Goal: Transaction & Acquisition: Book appointment/travel/reservation

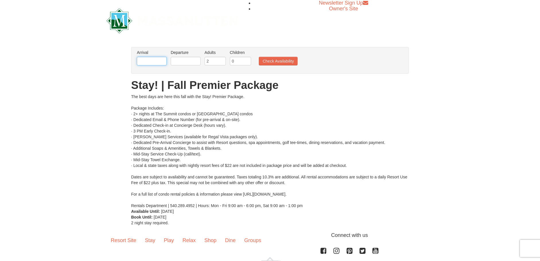
click at [155, 61] on input "text" at bounding box center [152, 61] width 30 height 9
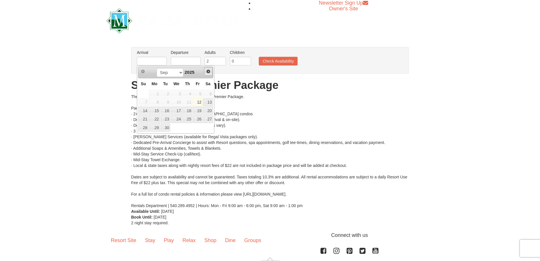
click at [209, 71] on span "Next" at bounding box center [208, 71] width 5 height 5
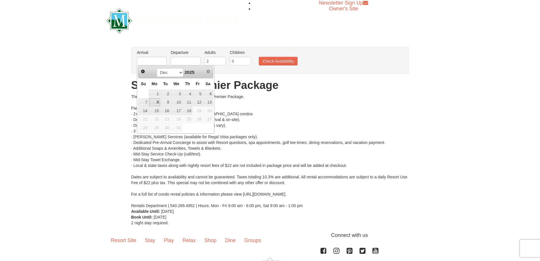
click at [157, 102] on link "8" at bounding box center [154, 102] width 11 height 8
type input "[DATE]"
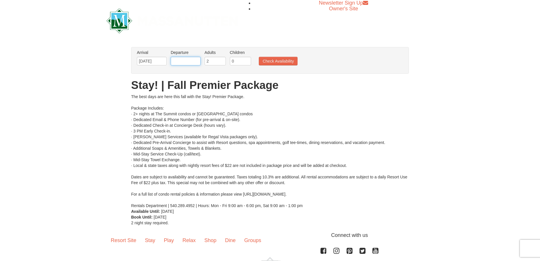
click at [188, 61] on input "text" at bounding box center [186, 61] width 30 height 9
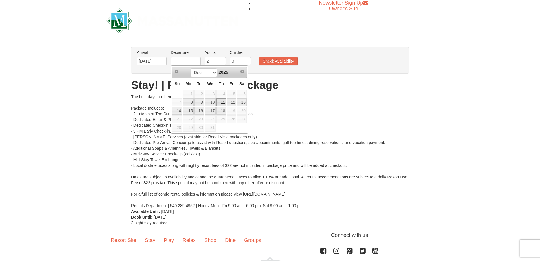
click at [220, 101] on link "11" at bounding box center [221, 102] width 10 height 8
type input "[DATE]"
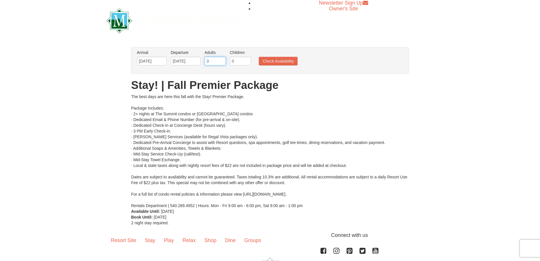
type input "3"
click at [222, 59] on input "3" at bounding box center [215, 61] width 21 height 9
type input "1"
click at [247, 60] on input "1" at bounding box center [240, 61] width 21 height 9
click at [274, 62] on button "Check Availability" at bounding box center [278, 61] width 39 height 9
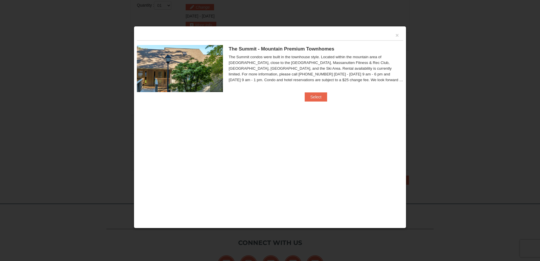
scroll to position [244, 0]
click at [315, 94] on button "Select" at bounding box center [316, 96] width 23 height 9
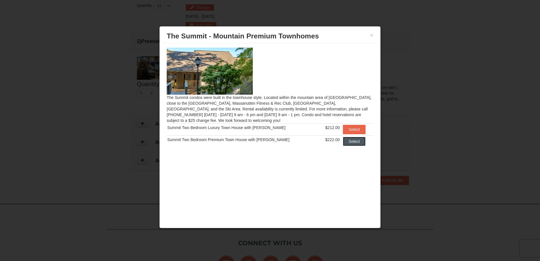
click at [351, 141] on button "Select" at bounding box center [354, 141] width 23 height 9
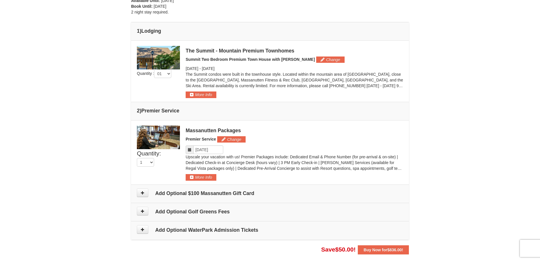
scroll to position [187, 0]
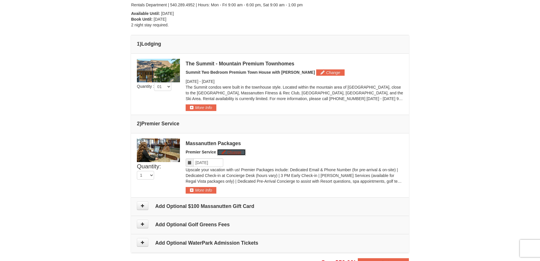
click at [240, 154] on button "Change" at bounding box center [231, 152] width 28 height 6
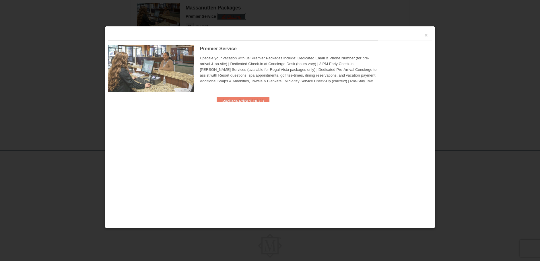
scroll to position [326, 0]
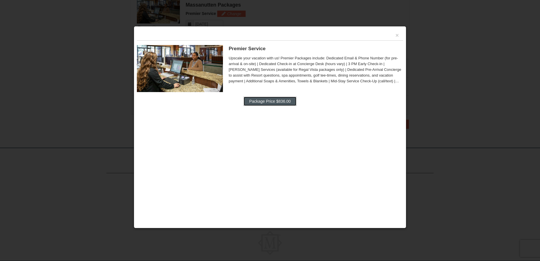
click at [276, 100] on button "Package Price $836.00" at bounding box center [270, 101] width 53 height 9
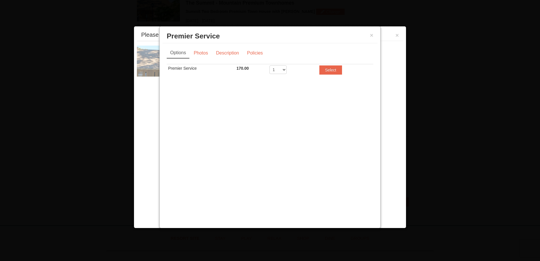
scroll to position [246, 0]
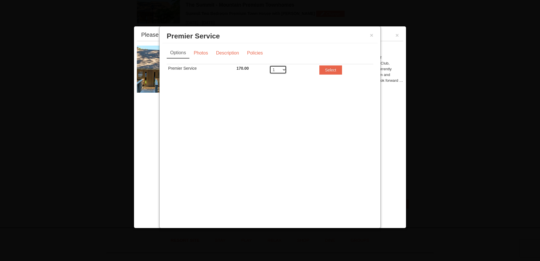
click at [284, 71] on select "1" at bounding box center [278, 69] width 17 height 9
click at [337, 70] on button "Select" at bounding box center [331, 69] width 23 height 9
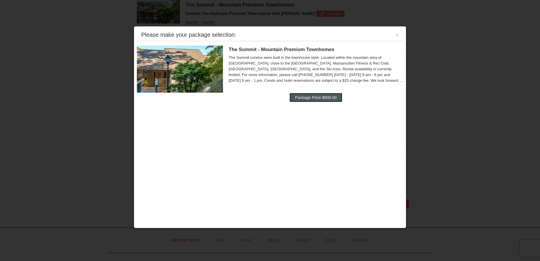
click at [323, 98] on button "Package Price $806.00" at bounding box center [316, 97] width 53 height 9
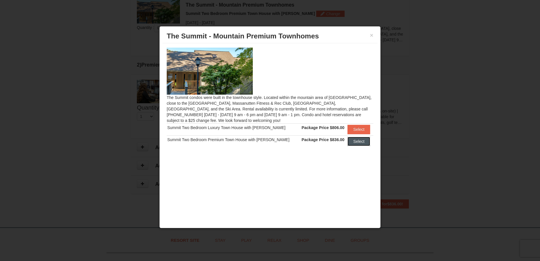
click at [354, 140] on button "Select" at bounding box center [359, 141] width 23 height 9
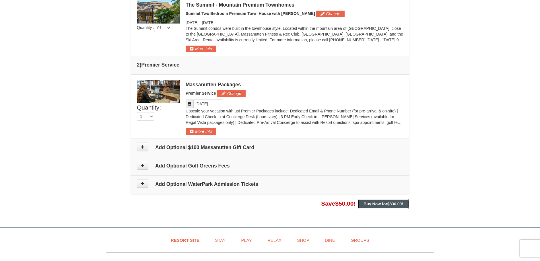
click at [375, 204] on strong "Buy Now for $836.00 !" at bounding box center [384, 204] width 40 height 5
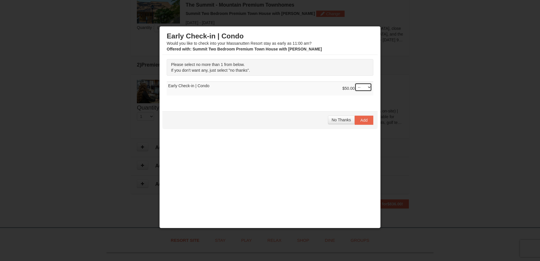
click at [365, 87] on select "-- 01" at bounding box center [363, 87] width 17 height 9
select select "1"
click at [355, 83] on select "-- 01" at bounding box center [363, 87] width 17 height 9
click at [363, 119] on span "Add" at bounding box center [364, 120] width 7 height 5
